Goal: Task Accomplishment & Management: Use online tool/utility

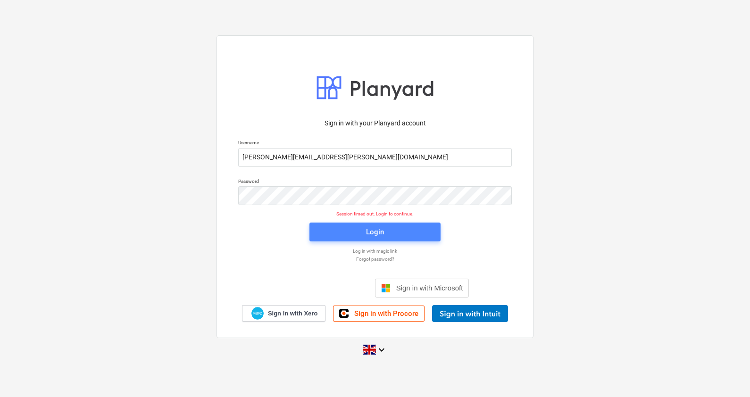
click at [366, 230] on div "Login" at bounding box center [375, 232] width 18 height 12
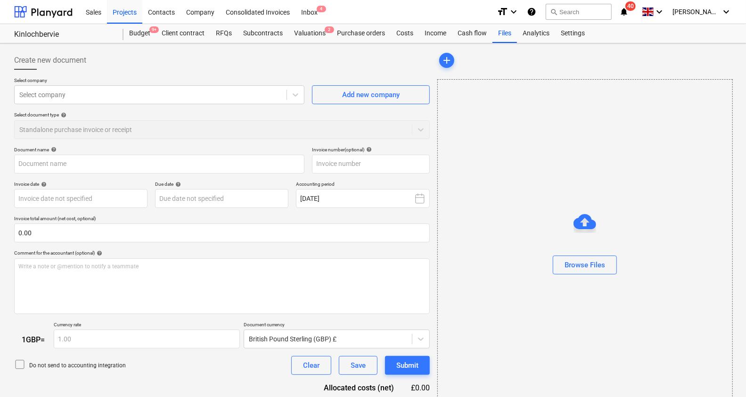
click at [629, 6] on icon "notifications" at bounding box center [624, 11] width 9 height 11
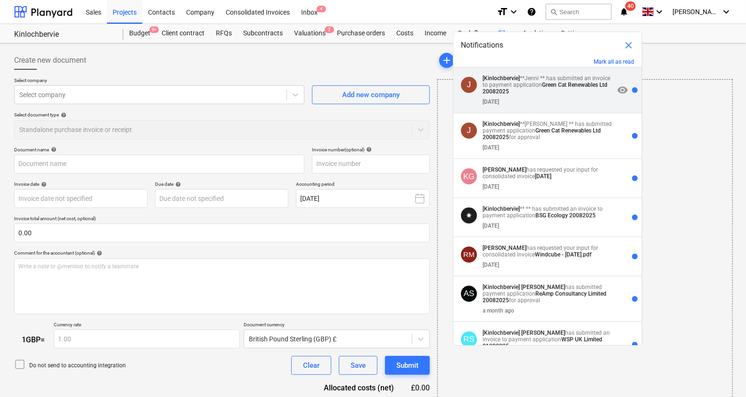
click at [561, 92] on p "[Kinlochbervie] **Jenni ** has submitted an invoice to payment application Gree…" at bounding box center [549, 85] width 132 height 20
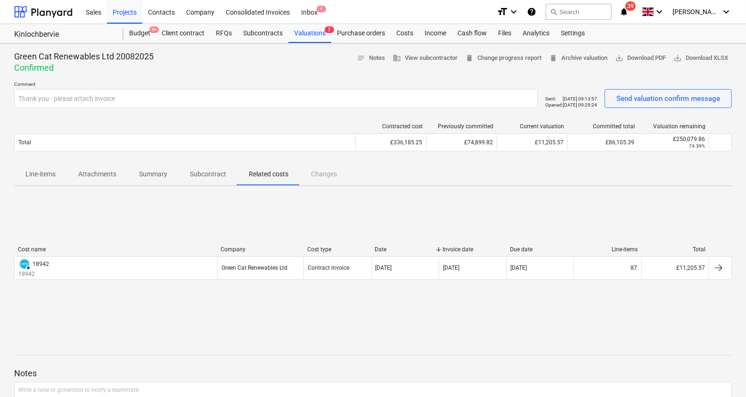
click at [629, 14] on icon "notifications" at bounding box center [624, 11] width 9 height 11
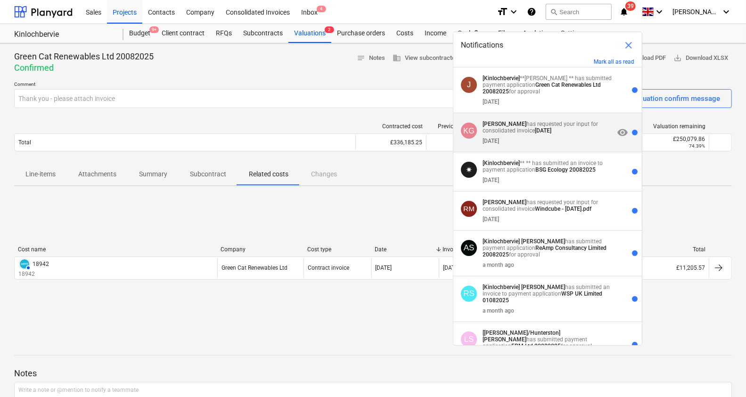
click at [574, 144] on div "[DATE]" at bounding box center [549, 139] width 132 height 10
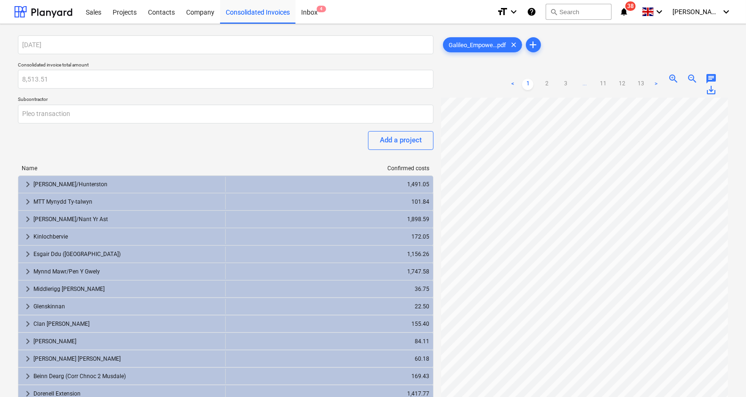
click at [629, 10] on icon "notifications" at bounding box center [624, 11] width 9 height 11
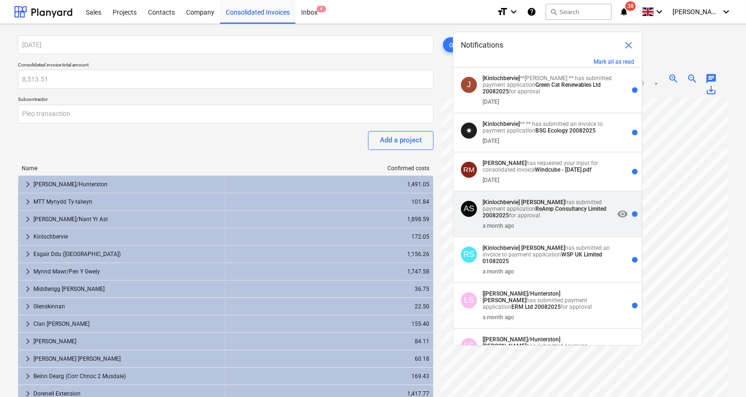
click at [557, 215] on p "[Kinlochbervie] [PERSON_NAME] has submitted payment application ReAmp Consultan…" at bounding box center [549, 209] width 132 height 20
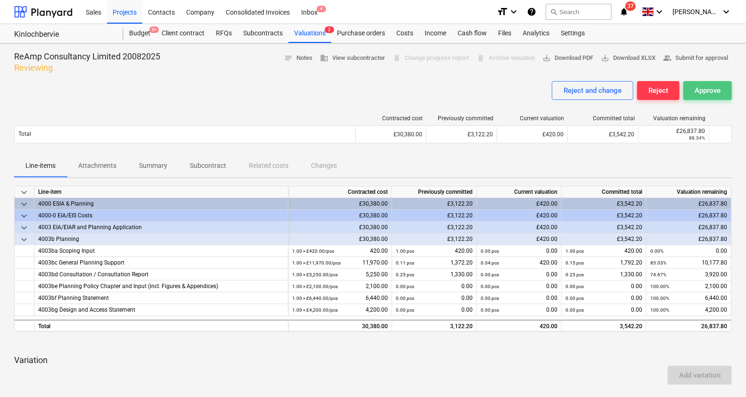
click at [702, 90] on div "Approve" at bounding box center [708, 90] width 26 height 12
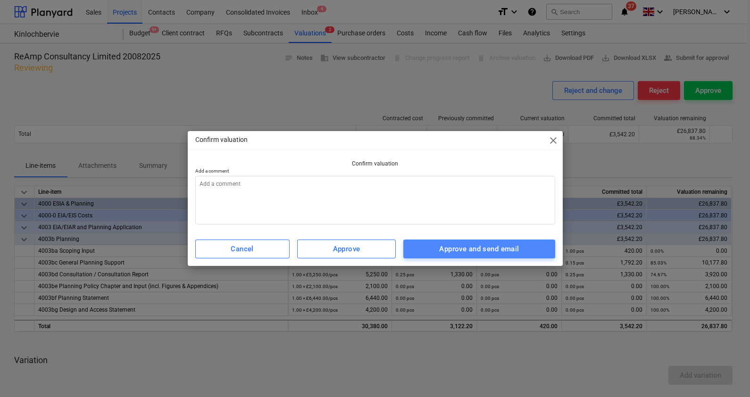
click at [448, 250] on div "Approve and send email" at bounding box center [479, 249] width 80 height 12
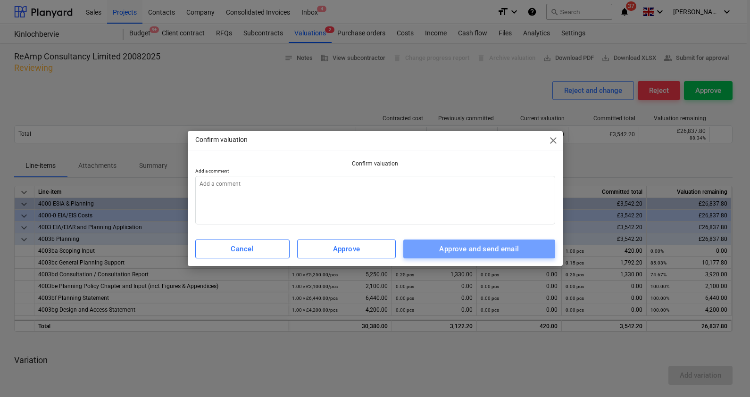
type textarea "x"
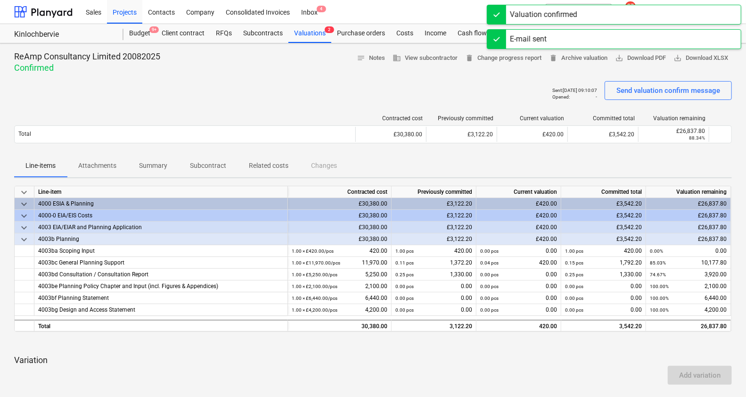
click at [489, 97] on div "Sent : [DATE] 09:10:07 Opened : - Send valuation confirm message" at bounding box center [373, 94] width 718 height 26
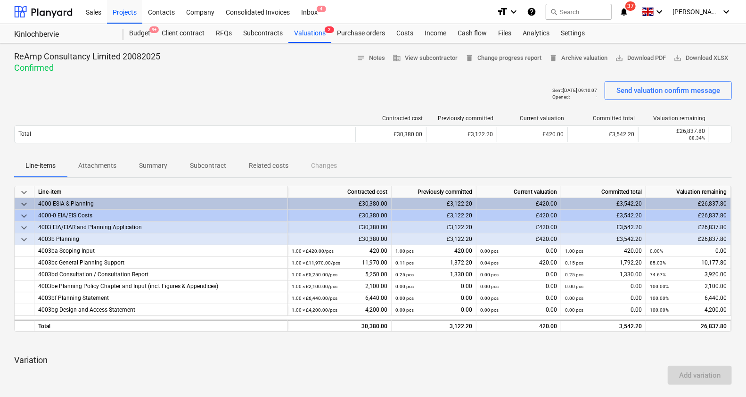
click at [636, 4] on span "37" at bounding box center [631, 5] width 10 height 9
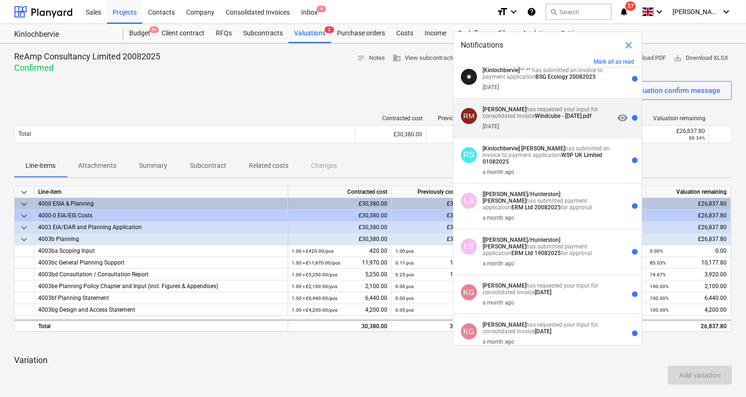
scroll to position [55, 0]
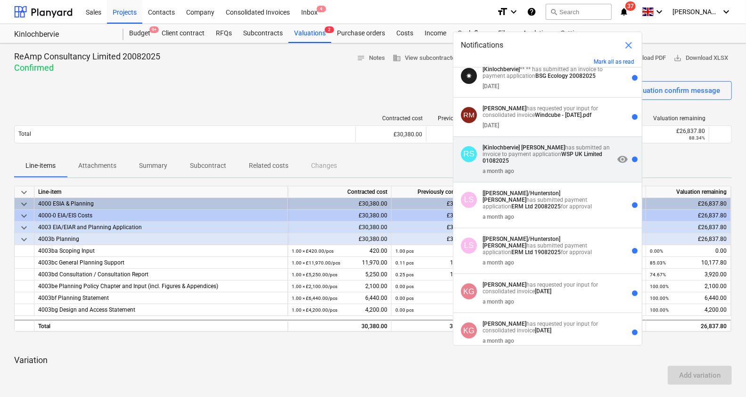
click at [572, 155] on strong "WSP UK Limited 01082025" at bounding box center [543, 157] width 120 height 13
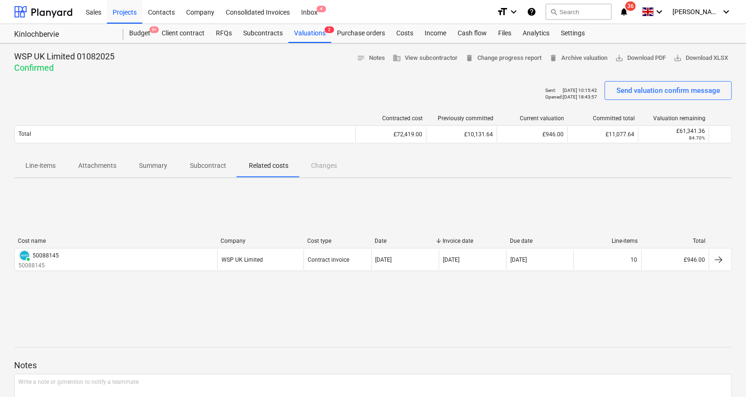
click at [629, 7] on icon "notifications" at bounding box center [624, 11] width 9 height 11
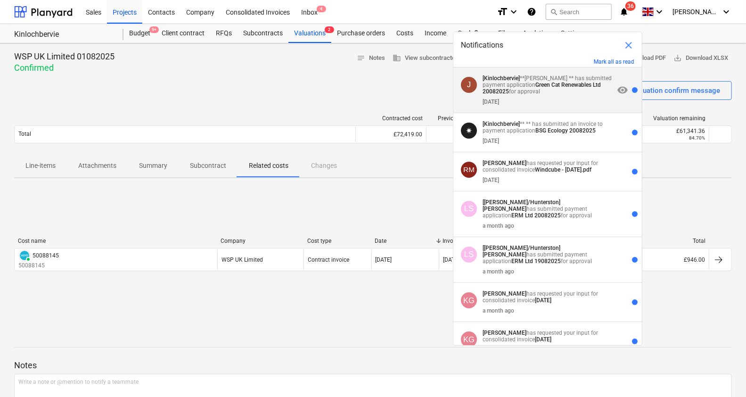
click at [575, 95] on div "[DATE]" at bounding box center [549, 100] width 132 height 10
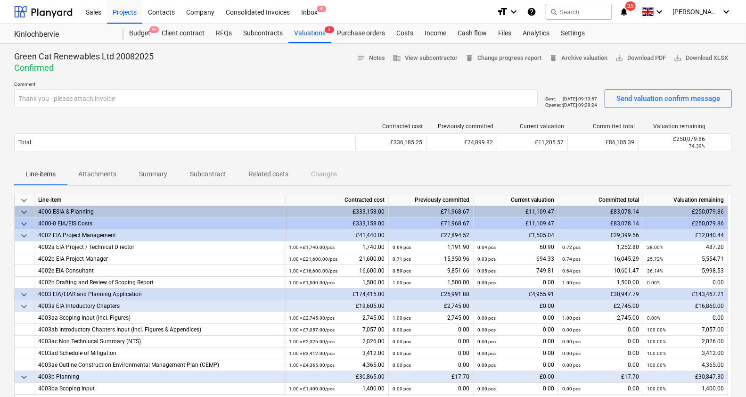
click at [629, 14] on icon "notifications" at bounding box center [624, 11] width 9 height 11
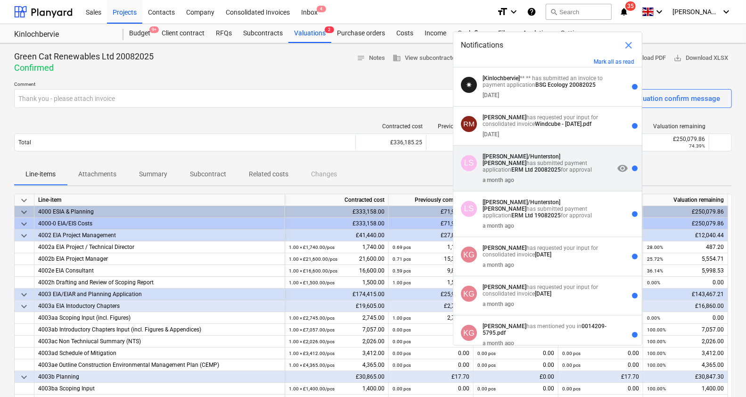
click at [561, 166] on strong "ERM Ltd 20082025" at bounding box center [537, 169] width 50 height 7
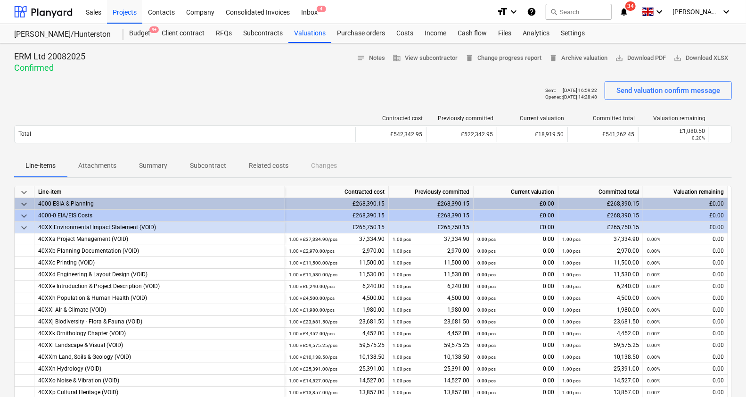
click at [629, 11] on icon "notifications" at bounding box center [624, 11] width 9 height 11
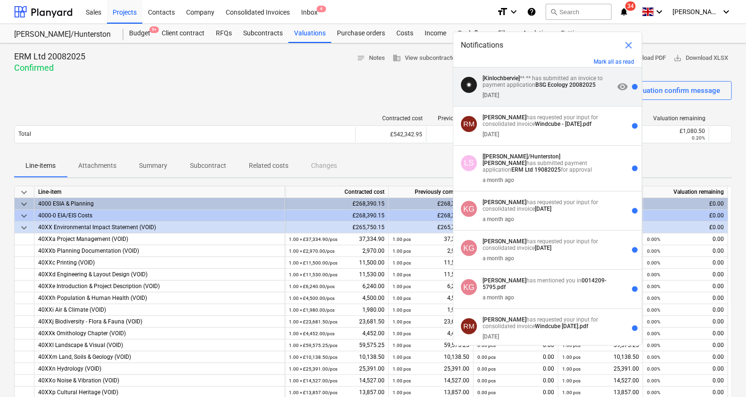
click at [555, 90] on div "[DATE]" at bounding box center [549, 93] width 132 height 10
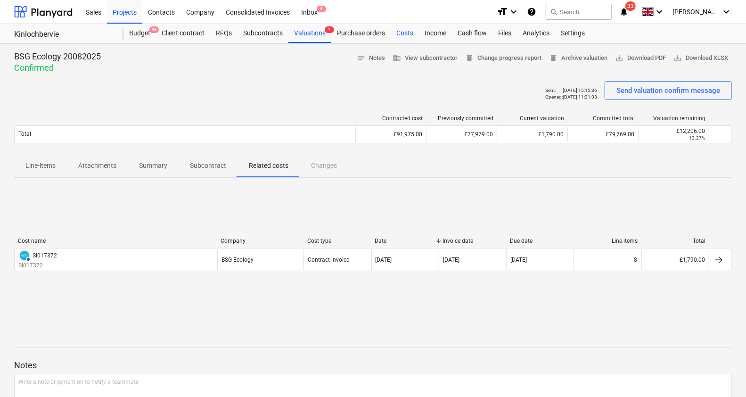
click at [406, 35] on div "Costs" at bounding box center [405, 33] width 28 height 19
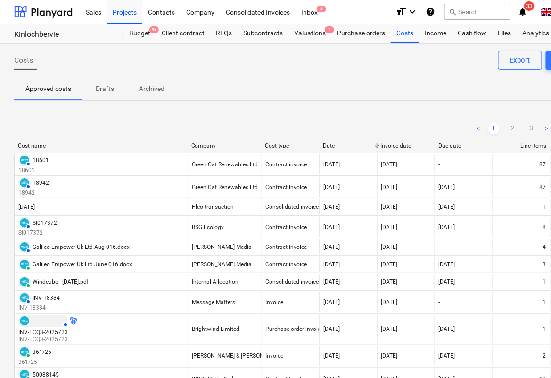
scroll to position [0, 93]
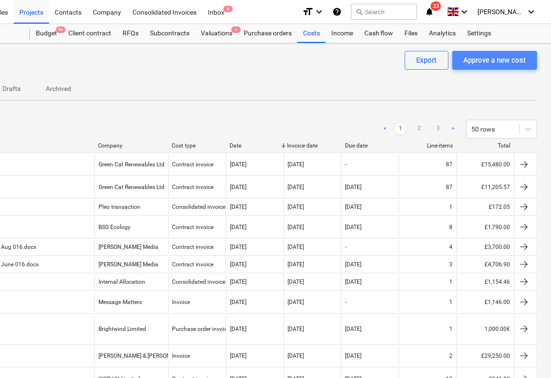
click at [484, 66] on button "Approve a new cost" at bounding box center [495, 60] width 85 height 19
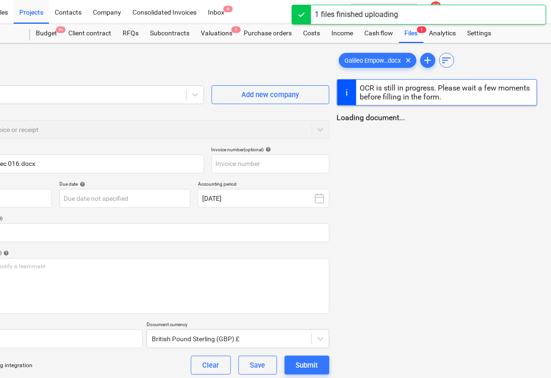
type input "Galileo Empower Uk Ltd Dec 016.docx"
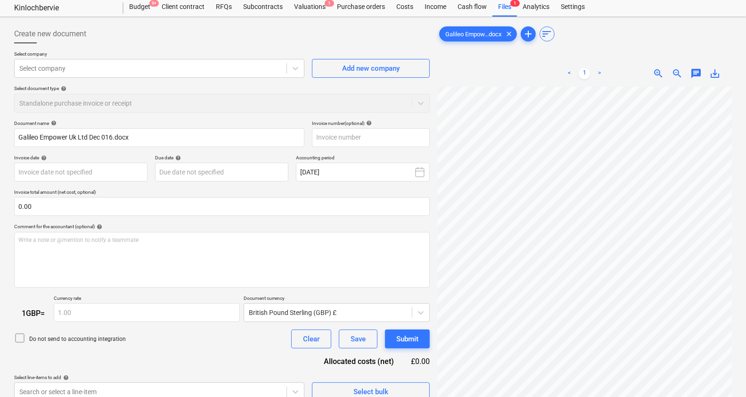
scroll to position [25, 0]
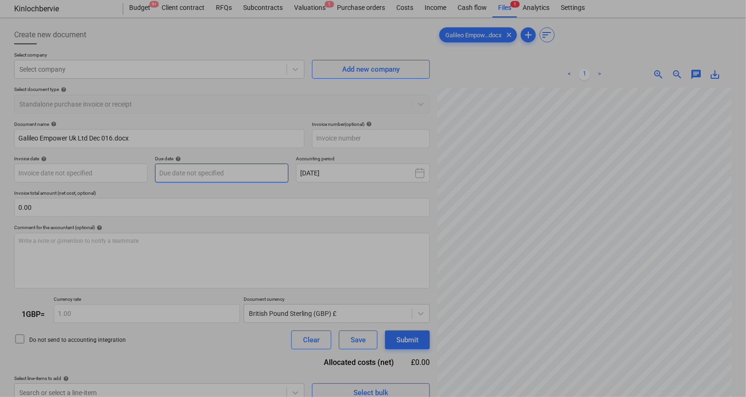
click at [239, 172] on body "Sales Projects Contacts Company Consolidated Invoices Inbox 4 format_size keybo…" at bounding box center [373, 173] width 746 height 397
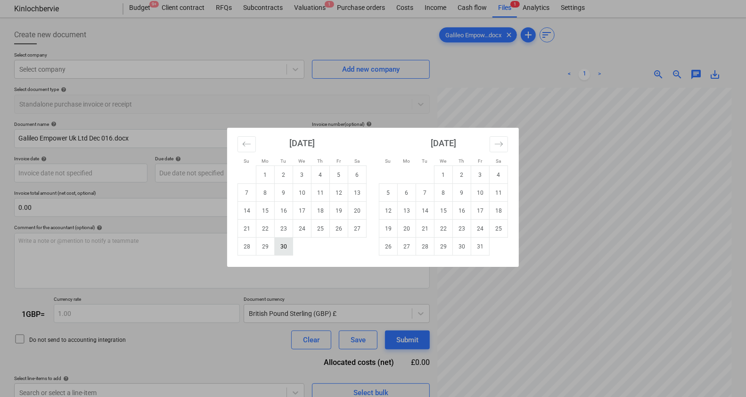
click at [282, 250] on td "30" at bounding box center [284, 247] width 18 height 18
type input "[DATE]"
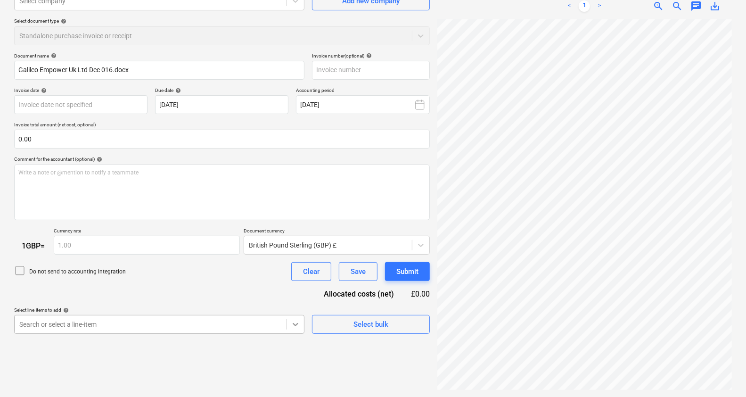
scroll to position [177, 0]
click at [296, 303] on body "Sales Projects Contacts Company Consolidated Invoices Inbox 4 format_size keybo…" at bounding box center [373, 104] width 746 height 397
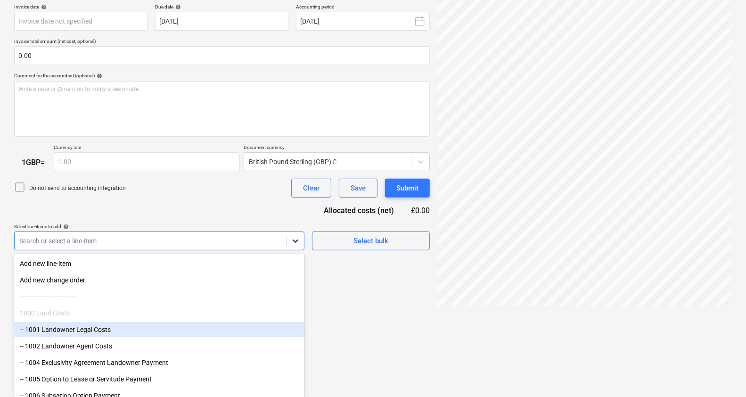
scroll to position [11, 0]
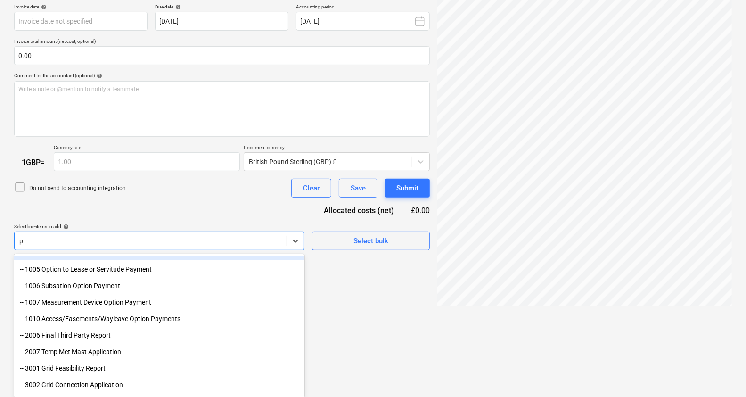
type input "pr"
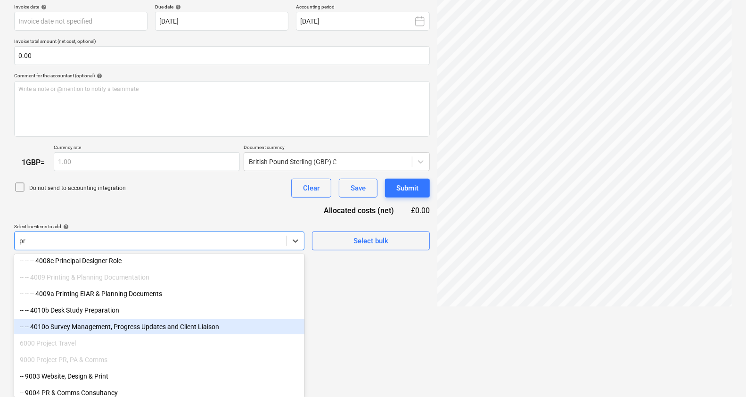
scroll to position [253, 0]
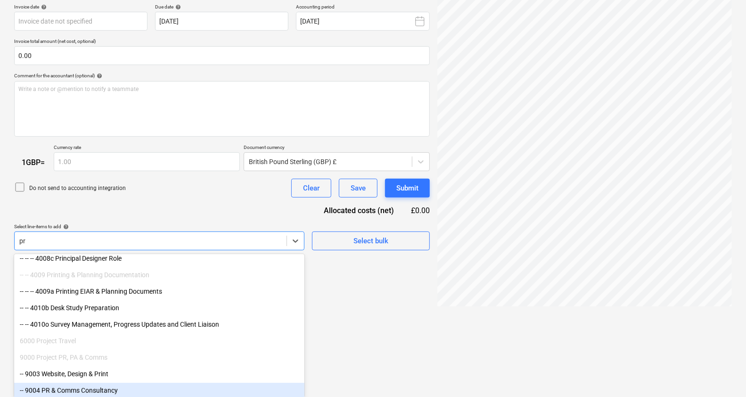
click at [109, 388] on div "-- 9004 PR & Comms Consultancy" at bounding box center [159, 390] width 290 height 15
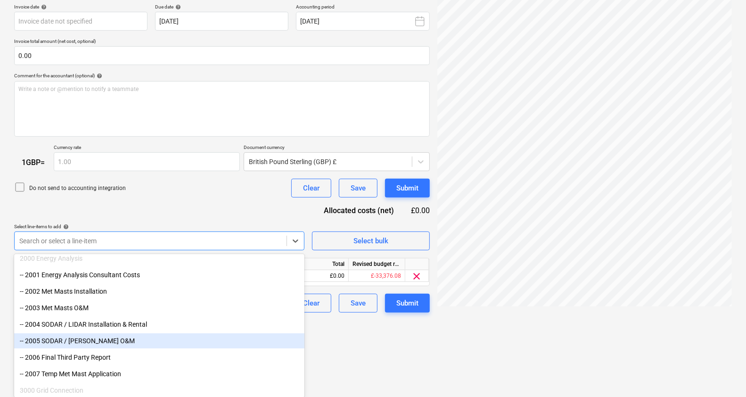
click at [379, 220] on html "Sales Projects Contacts Company Consolidated Invoices Inbox 4 format_size keybo…" at bounding box center [373, 21] width 746 height 397
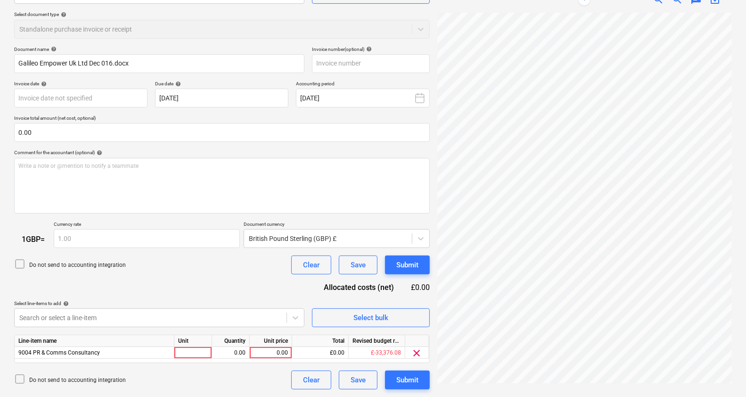
scroll to position [100, 0]
click at [271, 351] on div "0.00" at bounding box center [271, 354] width 34 height 12
type input "3700"
click at [264, 269] on div "Do not send to accounting integration Clear Save Submit" at bounding box center [222, 265] width 416 height 19
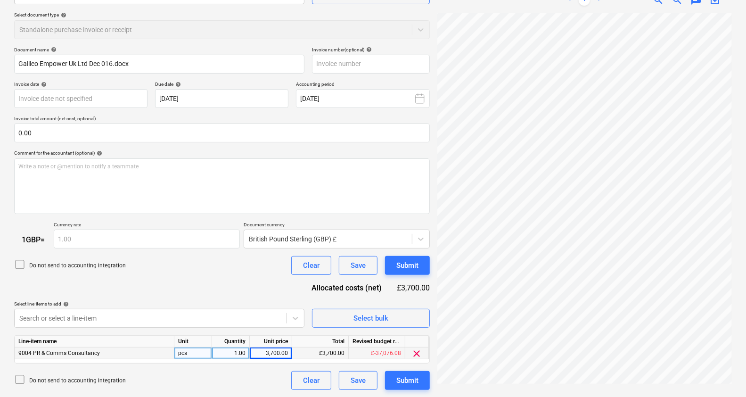
scroll to position [201, 131]
click at [413, 389] on button "Submit" at bounding box center [407, 380] width 45 height 19
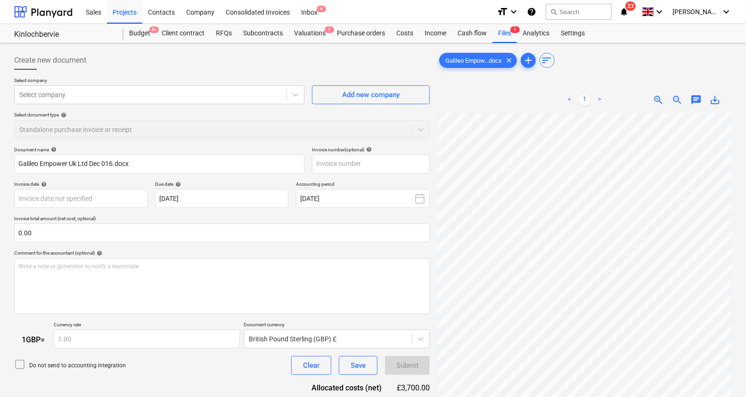
scroll to position [100, 0]
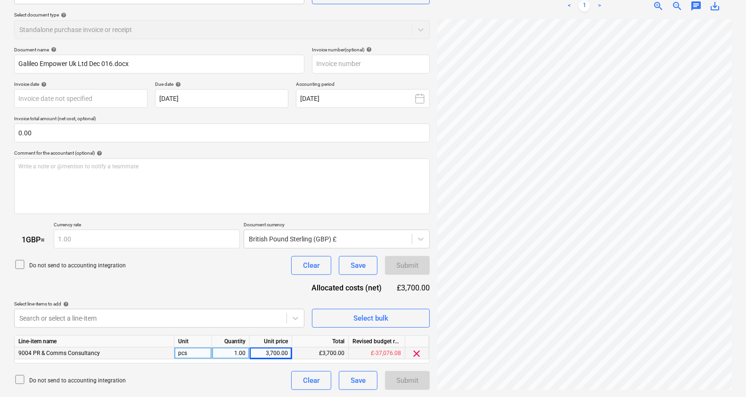
click at [220, 279] on div "Document name help Galileo Empower Uk Ltd Dec 016.docx Invoice number (optional…" at bounding box center [222, 219] width 416 height 344
click at [357, 377] on div "Save" at bounding box center [358, 380] width 15 height 12
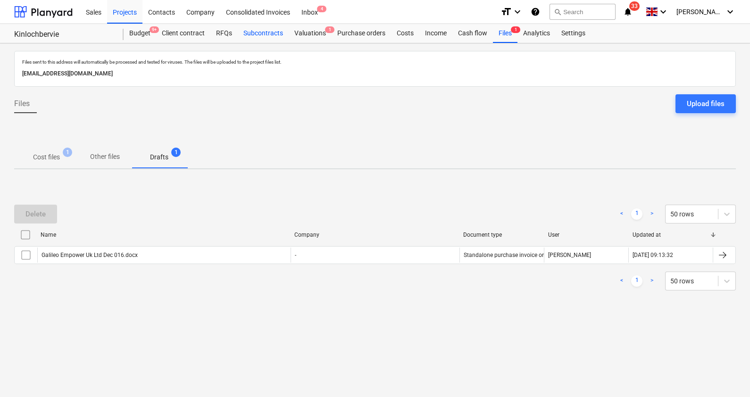
click at [266, 33] on div "Subcontracts" at bounding box center [263, 33] width 51 height 19
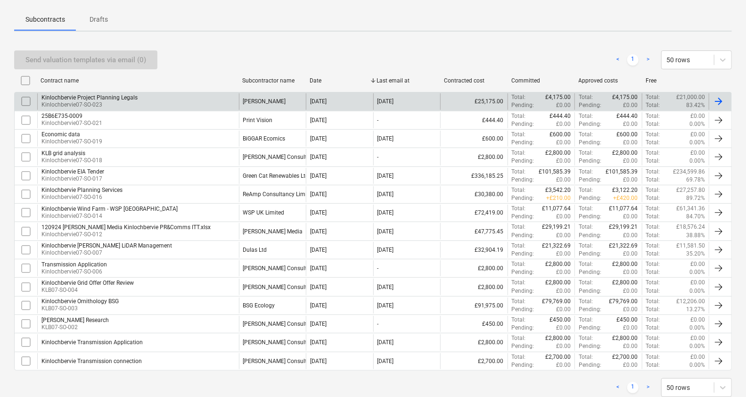
scroll to position [154, 0]
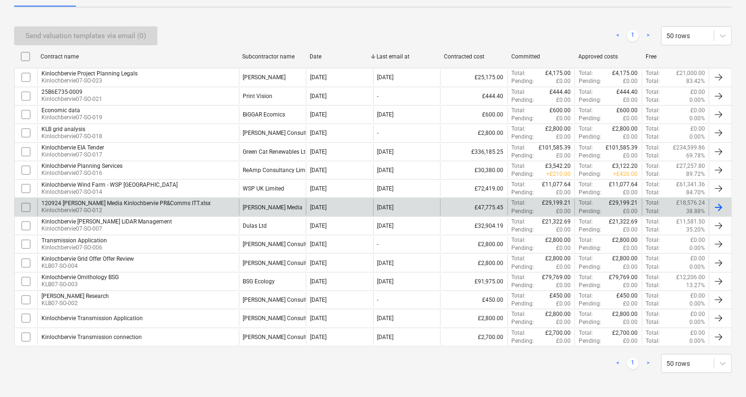
click at [185, 208] on p "Kinlochbervie07-SO-012" at bounding box center [125, 211] width 169 height 8
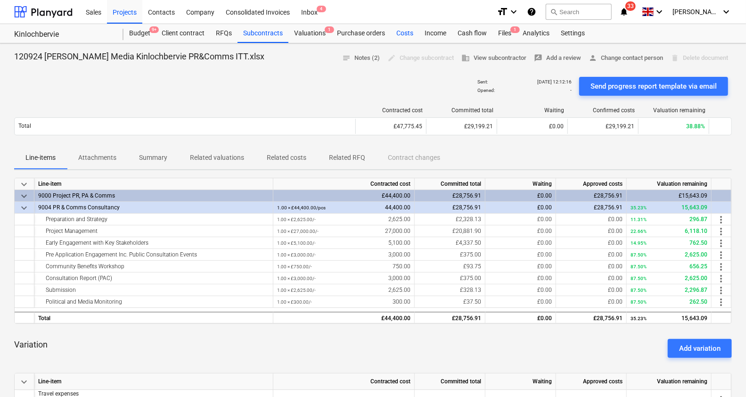
click at [406, 32] on div "Costs" at bounding box center [405, 33] width 28 height 19
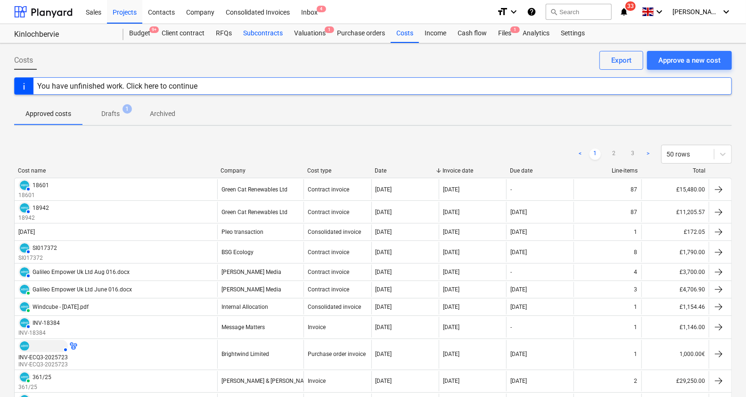
click at [264, 37] on div "Subcontracts" at bounding box center [263, 33] width 51 height 19
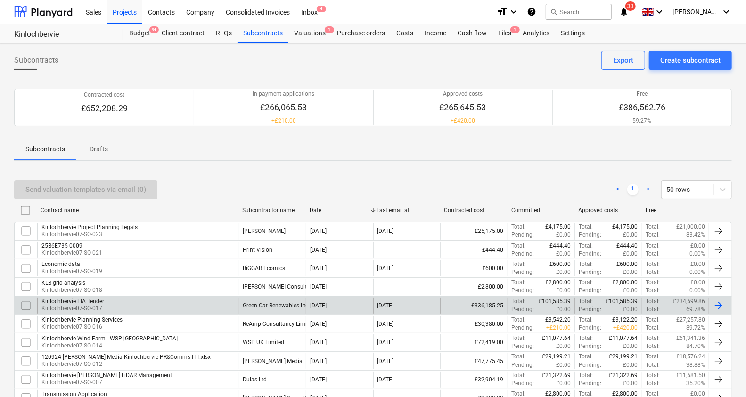
scroll to position [74, 0]
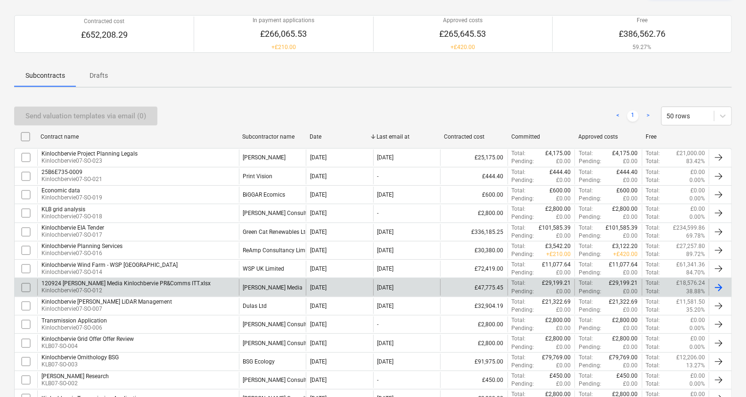
click at [261, 287] on div "[PERSON_NAME] Media" at bounding box center [273, 287] width 60 height 7
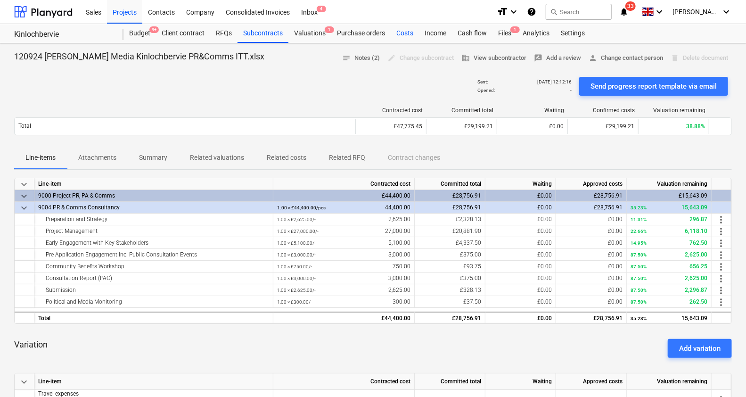
click at [407, 31] on div "Costs" at bounding box center [405, 33] width 28 height 19
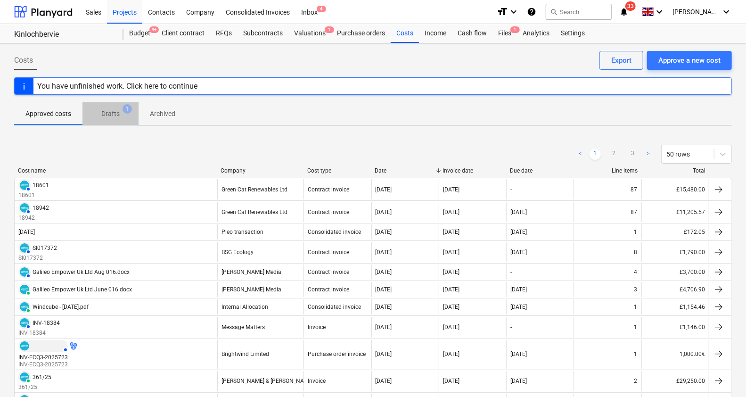
click at [101, 111] on p "Drafts" at bounding box center [110, 114] width 18 height 10
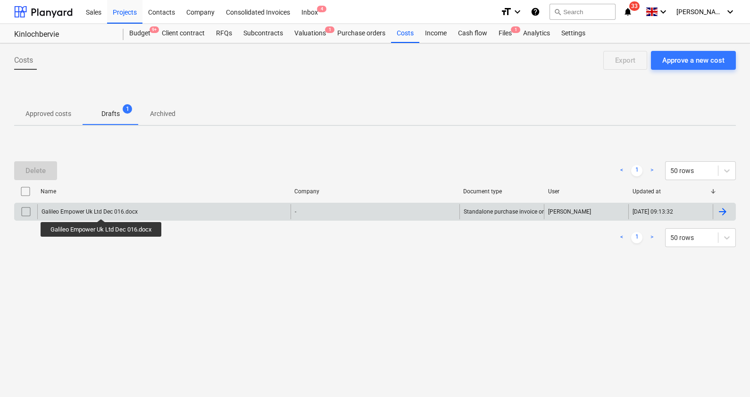
click at [102, 210] on div "Galileo Empower Uk Ltd Dec 016.docx" at bounding box center [89, 211] width 96 height 7
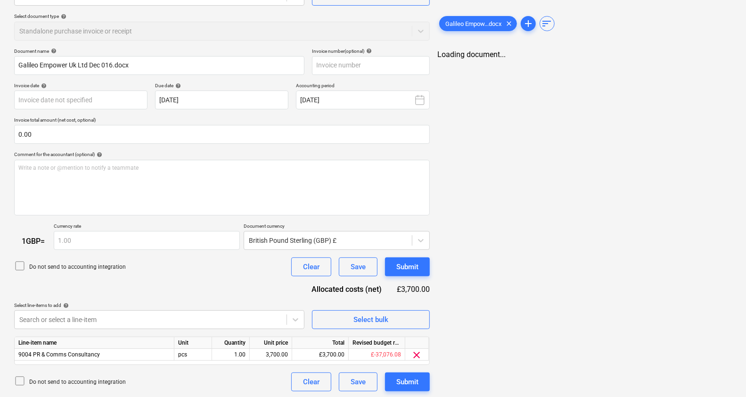
scroll to position [100, 0]
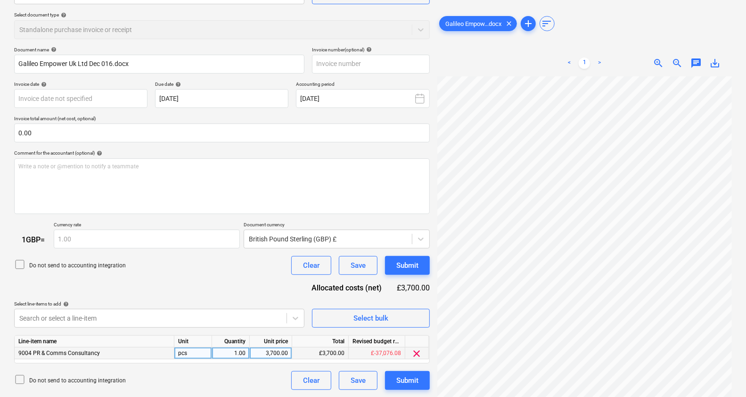
click at [111, 352] on div "9004 PR & Comms Consultancy" at bounding box center [95, 354] width 160 height 12
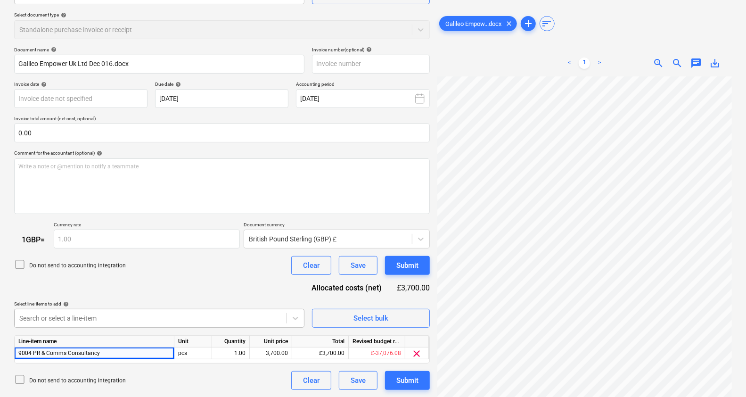
click at [141, 297] on body "Sales Projects Contacts Company Consolidated Invoices Inbox 4 format_size keybo…" at bounding box center [373, 98] width 746 height 397
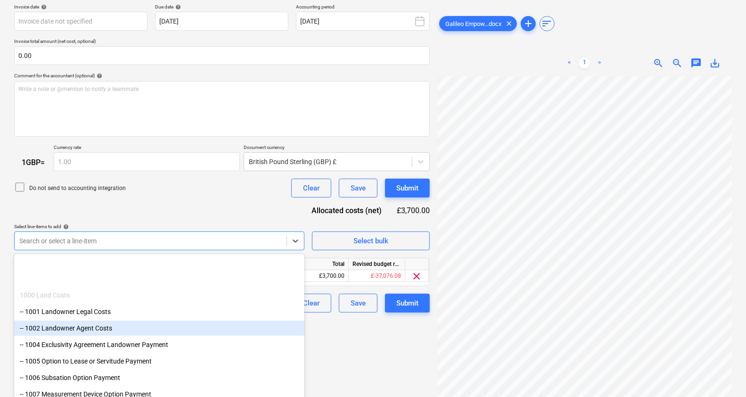
scroll to position [0, 0]
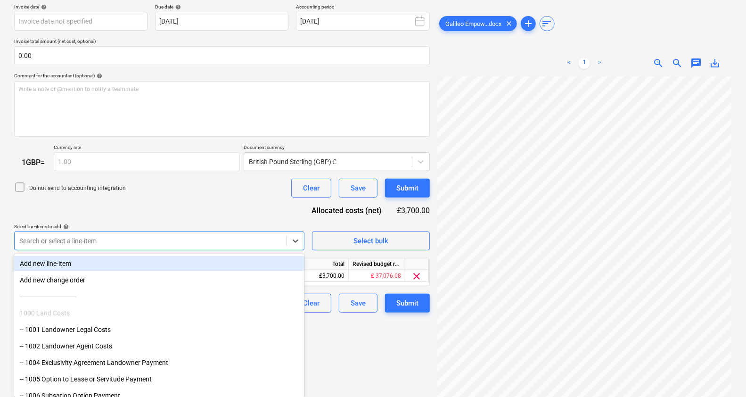
click at [172, 195] on div "Document name help Galileo Empower Uk Ltd Dec 016.docx Invoice number (optional…" at bounding box center [222, 141] width 416 height 344
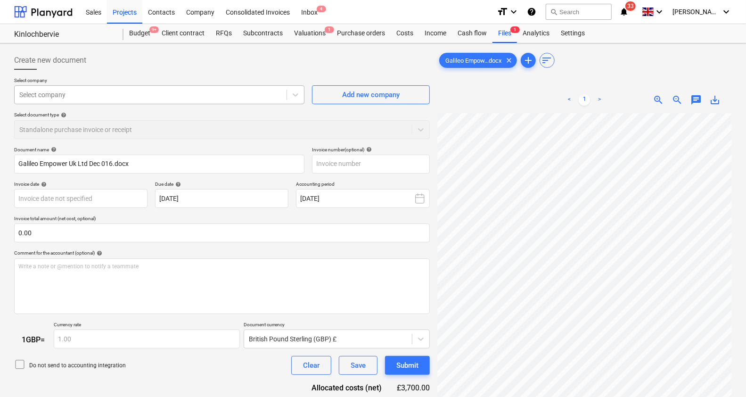
click at [165, 98] on div at bounding box center [150, 94] width 263 height 9
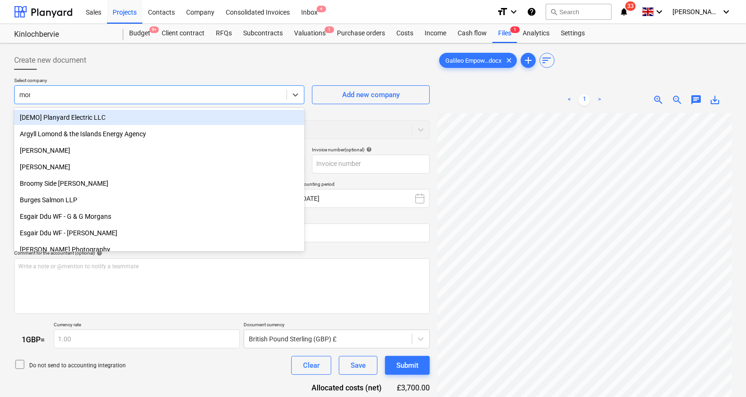
type input "morr"
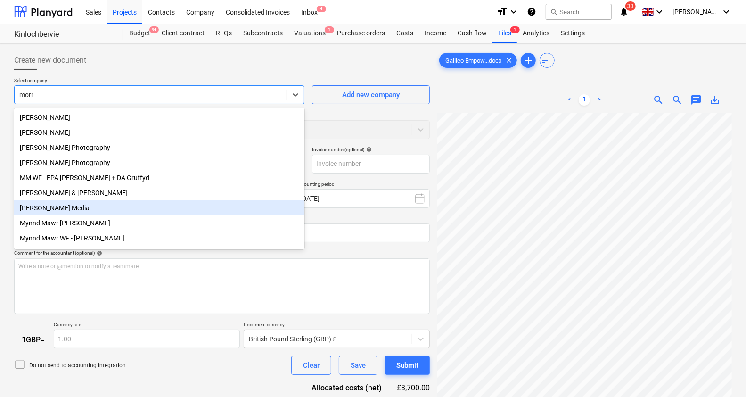
click at [81, 208] on div "[PERSON_NAME] Media" at bounding box center [159, 207] width 290 height 15
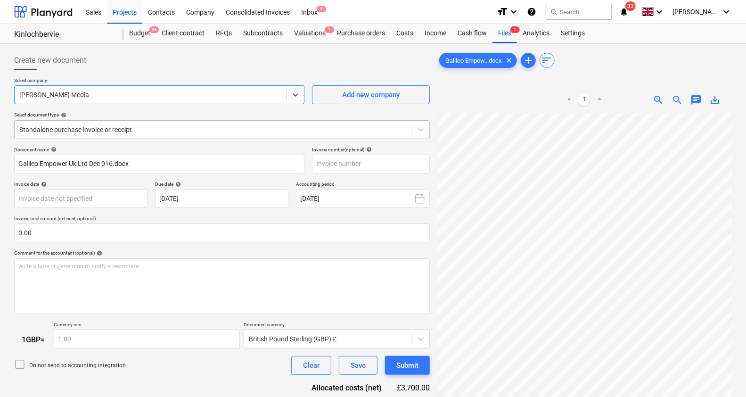
click at [158, 130] on div at bounding box center [213, 129] width 388 height 9
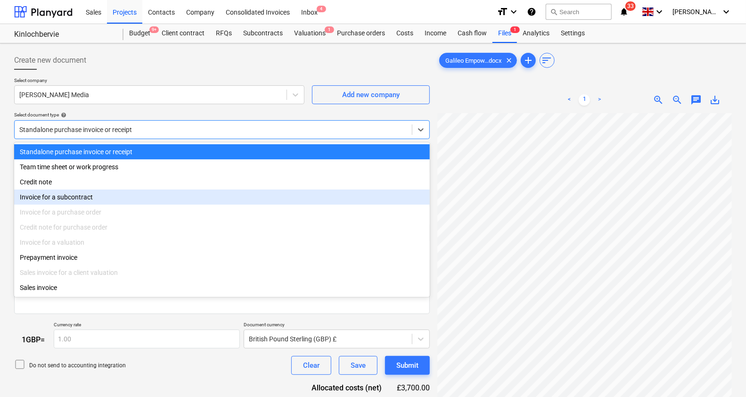
click at [117, 201] on div "Invoice for a subcontract" at bounding box center [222, 197] width 416 height 15
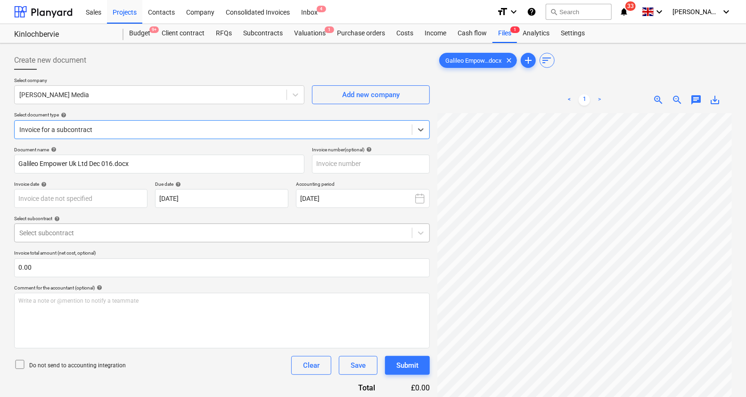
click at [105, 237] on div at bounding box center [213, 232] width 388 height 9
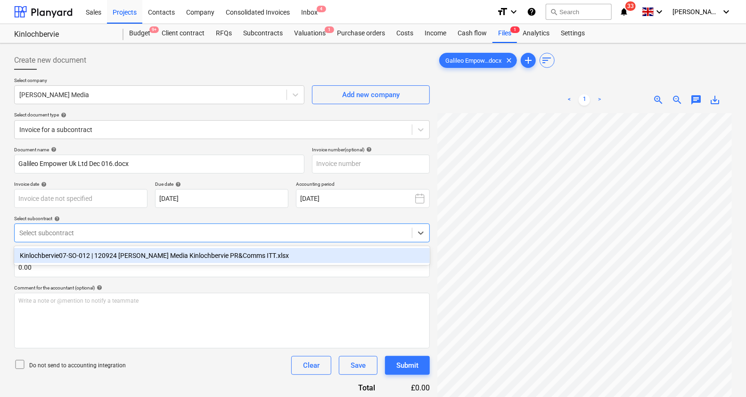
click at [99, 260] on div "Kinlochbervie07-SO-012 | 120924 [PERSON_NAME] Media Kinlochbervie PR&Comms ITT.…" at bounding box center [222, 255] width 416 height 15
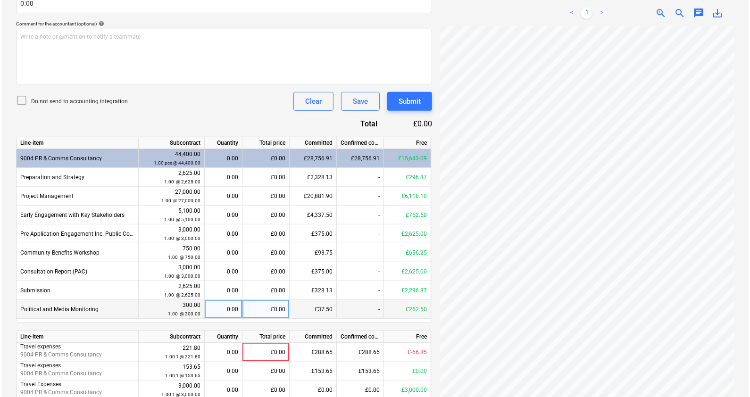
scroll to position [304, 0]
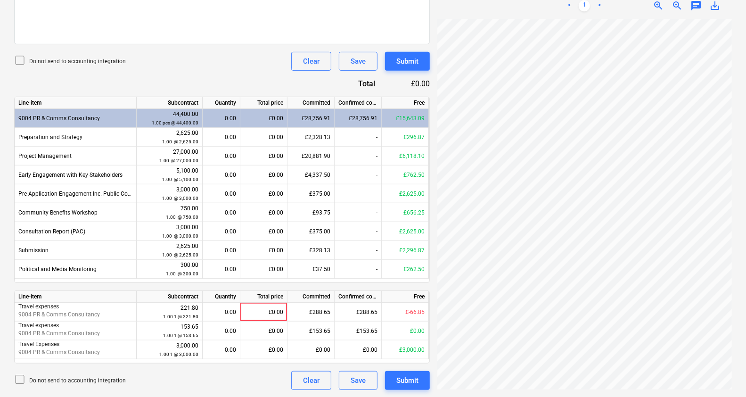
click at [225, 112] on div "0.00" at bounding box center [222, 118] width 30 height 19
click at [218, 122] on div "0.00" at bounding box center [222, 118] width 30 height 19
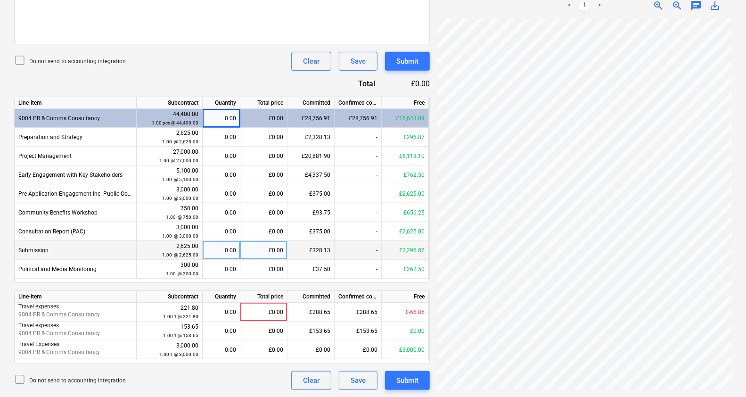
click at [216, 245] on div "0.00" at bounding box center [222, 250] width 30 height 19
click at [271, 118] on div "£0.00" at bounding box center [263, 118] width 47 height 19
click at [216, 116] on div "0.00" at bounding box center [222, 118] width 30 height 19
drag, startPoint x: 216, startPoint y: 116, endPoint x: 280, endPoint y: 133, distance: 65.4
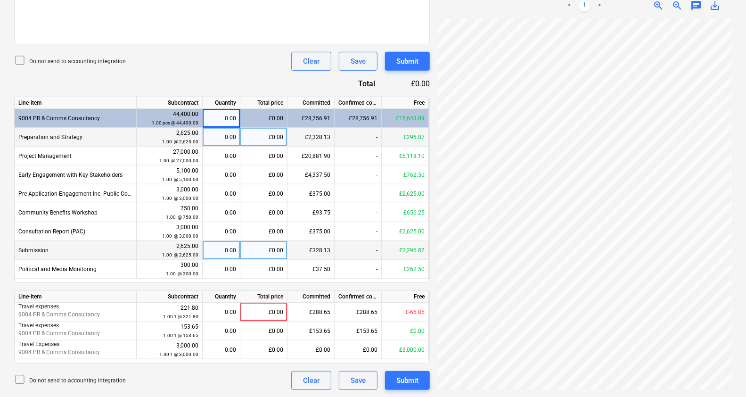
click at [280, 133] on div "£0.00" at bounding box center [263, 137] width 47 height 19
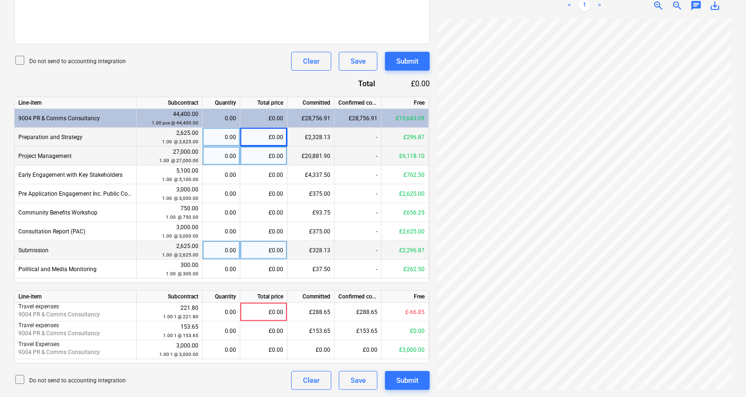
click at [265, 160] on div "£0.00" at bounding box center [263, 156] width 47 height 19
type input "3700"
click at [237, 68] on div "Do not send to accounting integration Clear Save Submit" at bounding box center [222, 61] width 416 height 19
click at [406, 374] on div "Submit" at bounding box center [408, 380] width 22 height 12
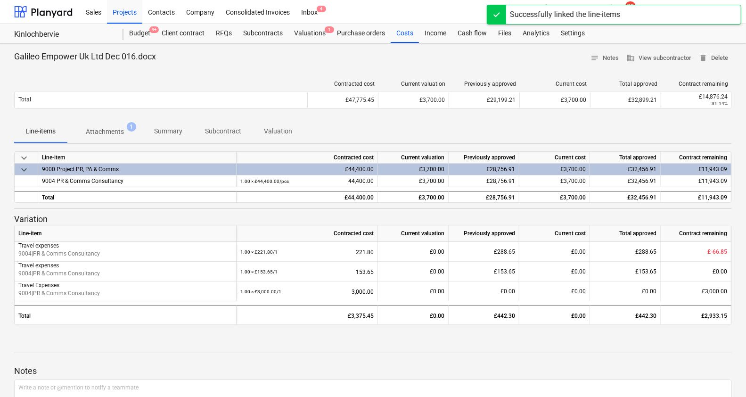
click at [104, 140] on button "Attachments 1" at bounding box center [105, 131] width 76 height 23
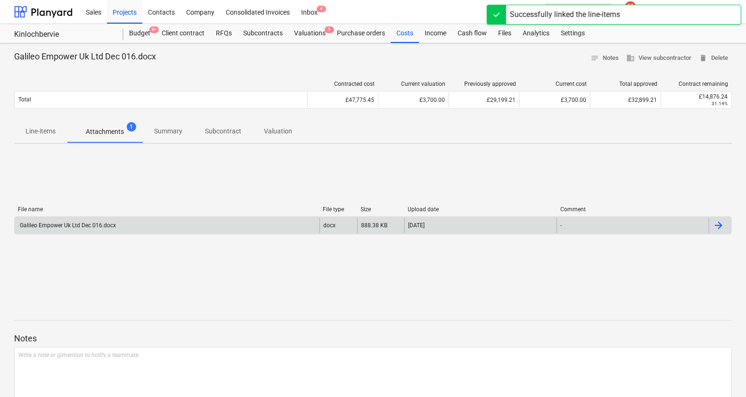
click at [87, 230] on div "Galileo Empower Uk Ltd Dec 016.docx" at bounding box center [167, 225] width 305 height 15
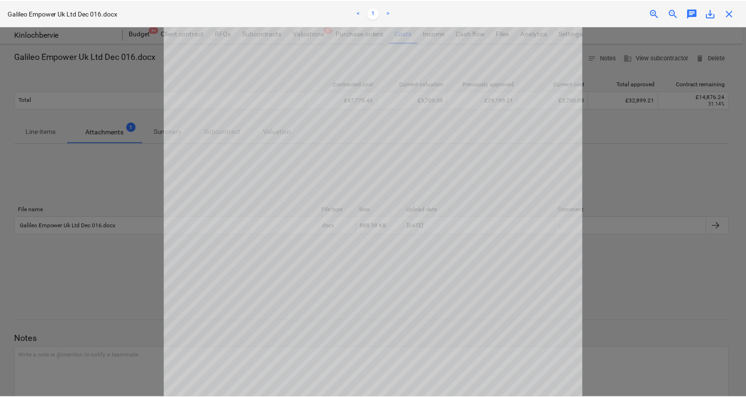
scroll to position [45, 0]
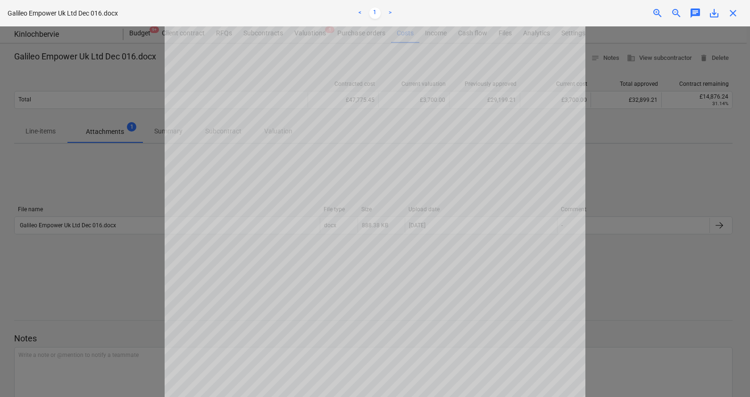
click at [80, 294] on div at bounding box center [375, 211] width 750 height 371
click at [625, 146] on div at bounding box center [375, 211] width 750 height 371
click at [738, 17] on div "close" at bounding box center [732, 13] width 19 height 11
click at [730, 13] on span "close" at bounding box center [732, 13] width 11 height 11
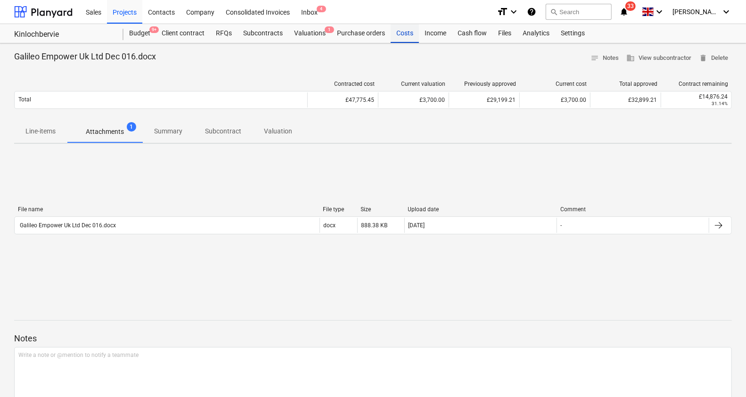
click at [402, 27] on div "Costs" at bounding box center [405, 33] width 28 height 19
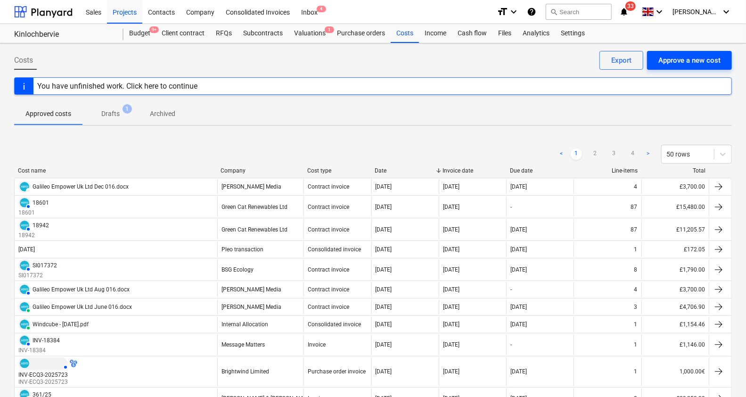
click at [671, 62] on div "Approve a new cost" at bounding box center [690, 60] width 62 height 12
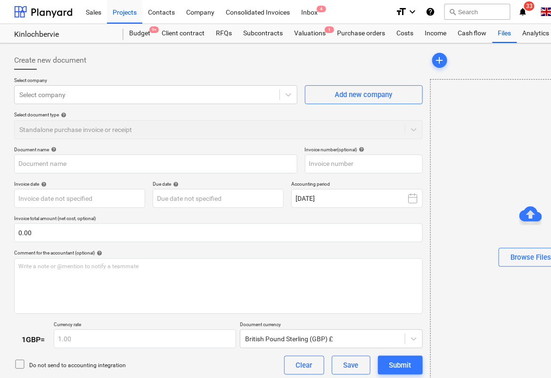
type input "Galileo Empower Uk Ltd Mar 021.docx"
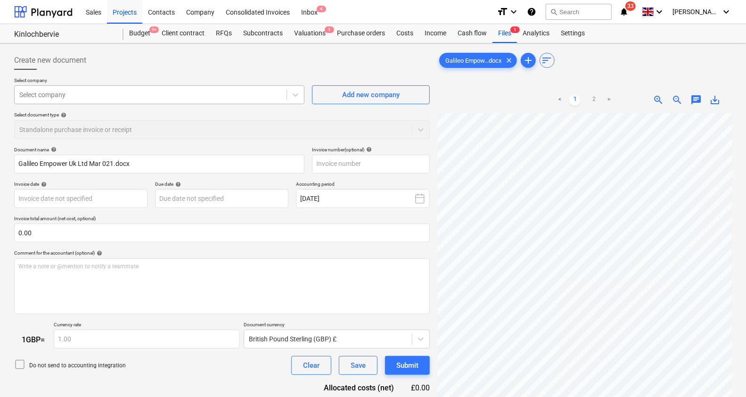
click at [185, 91] on div at bounding box center [150, 94] width 263 height 9
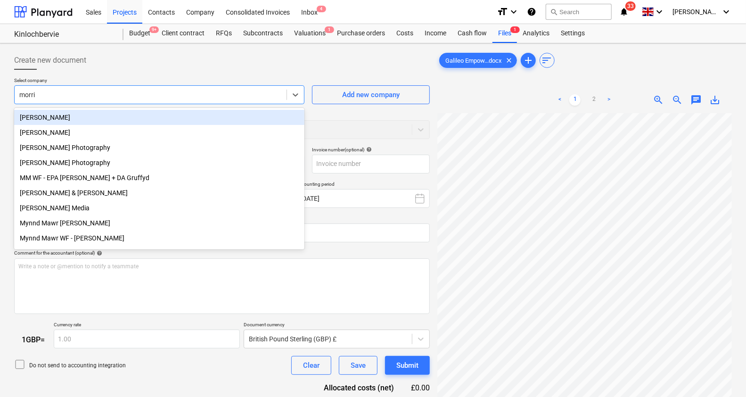
type input "[PERSON_NAME]"
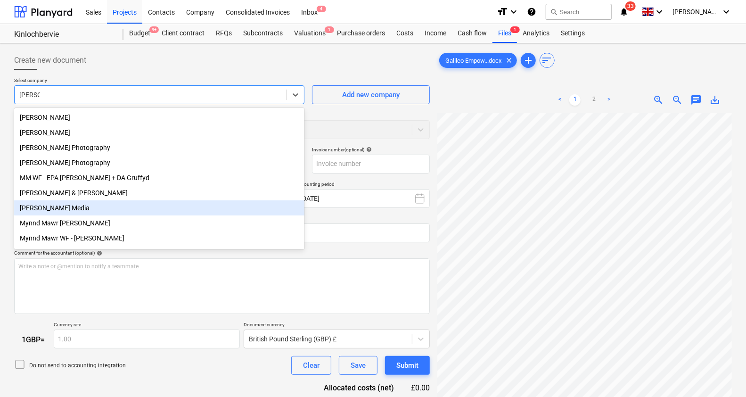
click at [42, 208] on div "[PERSON_NAME] Media" at bounding box center [159, 207] width 290 height 15
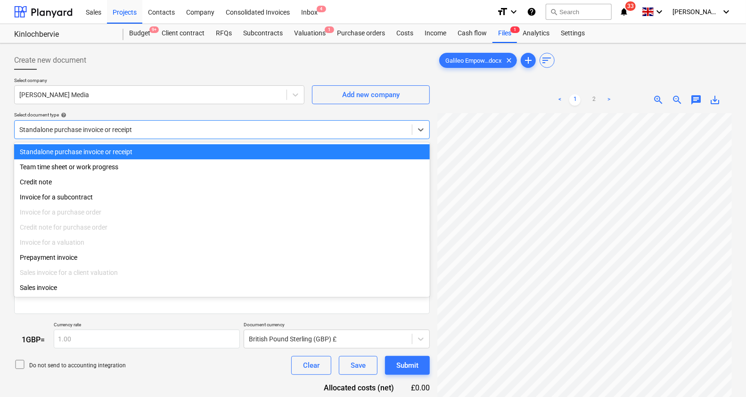
click at [111, 133] on div at bounding box center [213, 129] width 388 height 9
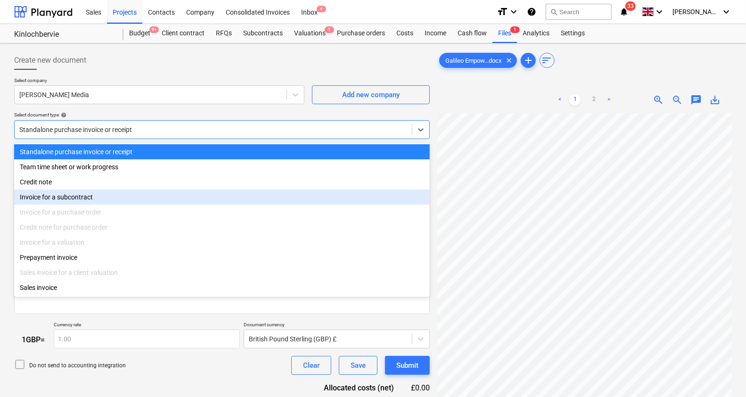
click at [82, 198] on div "Invoice for a subcontract" at bounding box center [222, 197] width 416 height 15
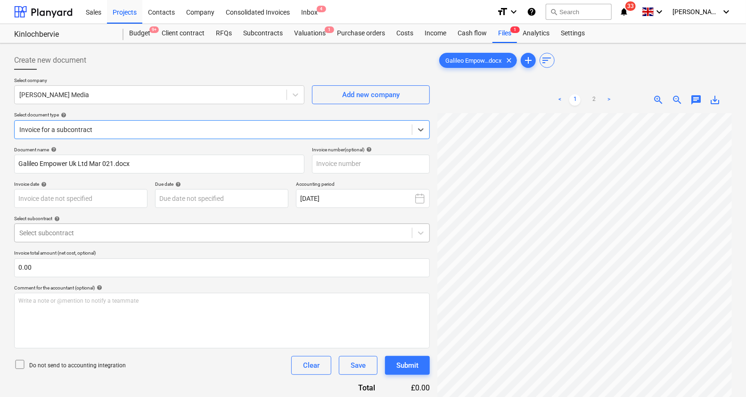
click at [83, 231] on div at bounding box center [213, 232] width 388 height 9
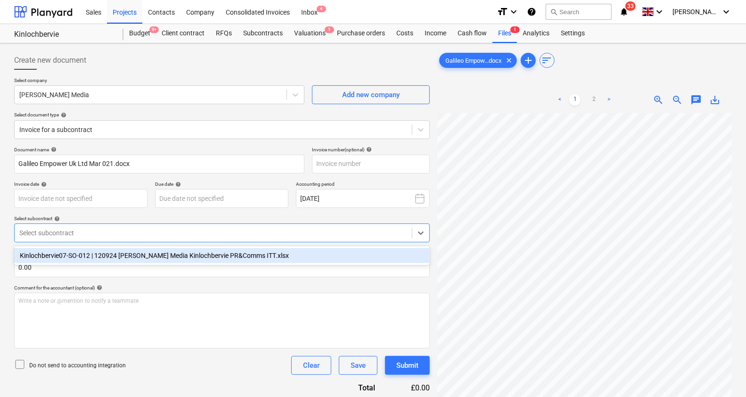
click at [83, 254] on div "Kinlochbervie07-SO-012 | 120924 [PERSON_NAME] Media Kinlochbervie PR&Comms ITT.…" at bounding box center [222, 255] width 416 height 15
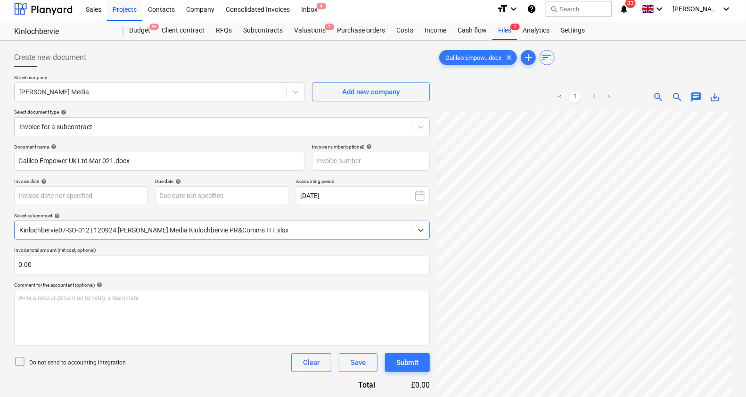
scroll to position [83, 0]
click at [624, 33] on div "Sales Projects Contacts Company Consolidated Invoices Inbox 4 format_size keybo…" at bounding box center [373, 348] width 746 height 702
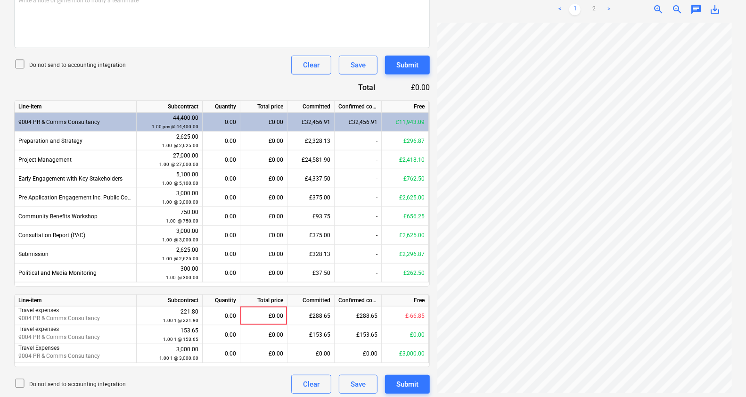
scroll to position [151, 5]
